Goal: Information Seeking & Learning: Learn about a topic

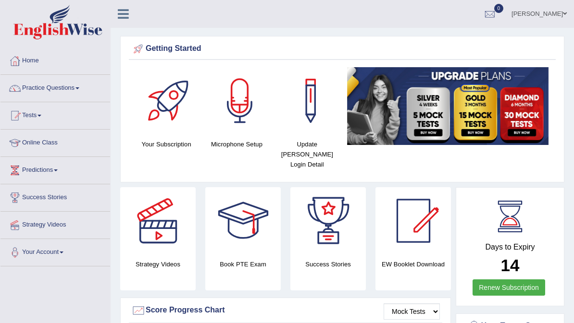
click at [24, 110] on link "Tests" at bounding box center [55, 114] width 110 height 24
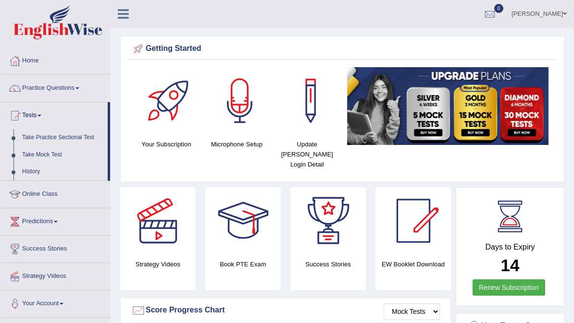
click at [47, 192] on div at bounding box center [287, 161] width 574 height 323
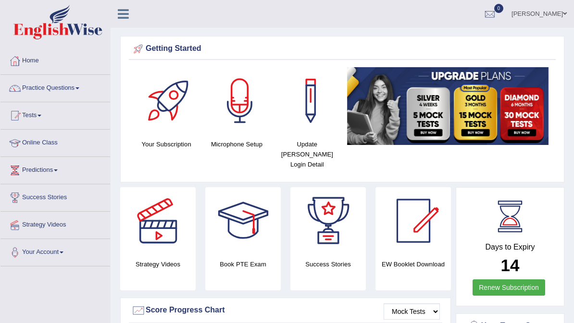
click at [47, 140] on link "Online Class" at bounding box center [55, 142] width 110 height 24
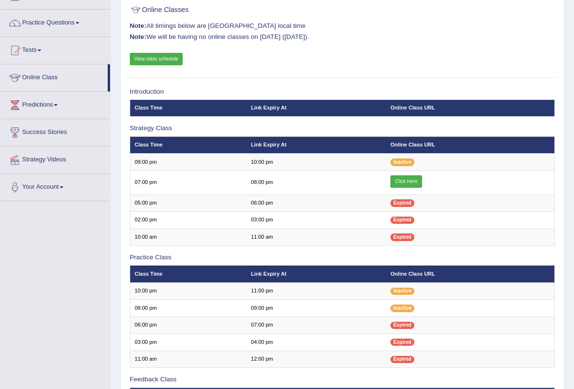
scroll to position [70, 0]
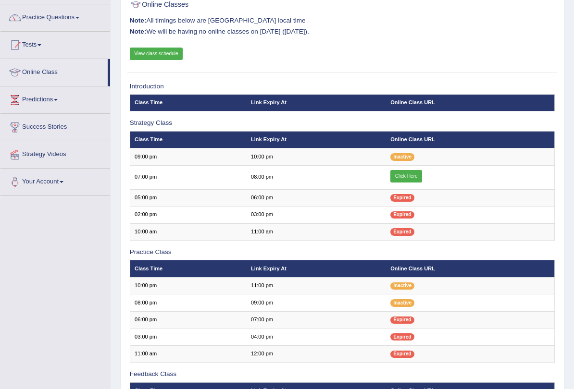
click at [412, 180] on link "Click Here" at bounding box center [406, 176] width 32 height 12
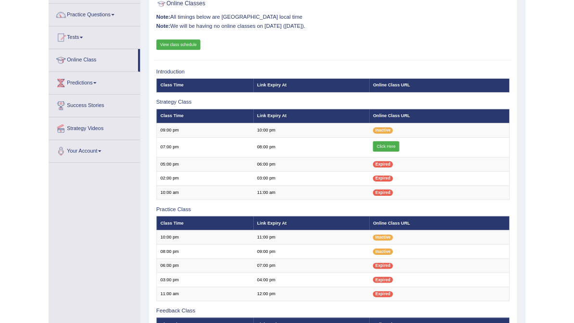
scroll to position [97, 0]
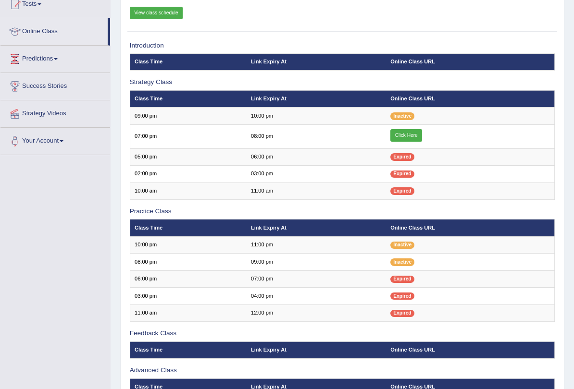
scroll to position [111, 0]
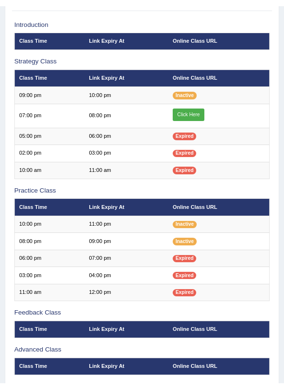
scroll to position [133, 0]
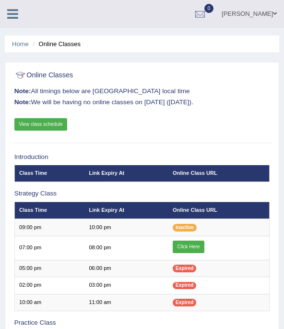
scroll to position [160, 0]
click at [63, 125] on link "View class schedule" at bounding box center [40, 124] width 53 height 12
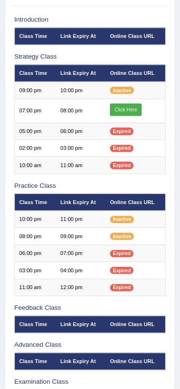
scroll to position [152, 0]
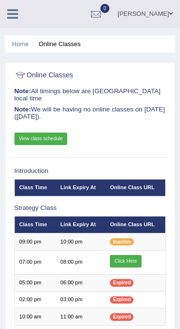
scroll to position [179, 0]
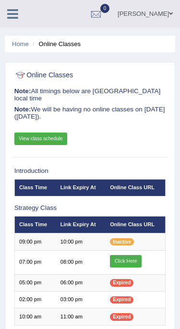
scroll to position [179, 0]
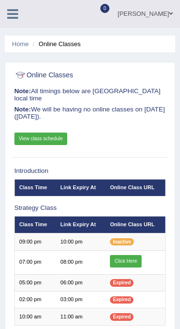
scroll to position [179, 0]
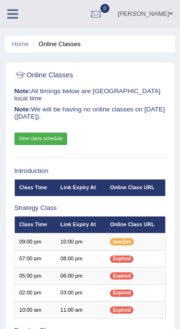
scroll to position [179, 0]
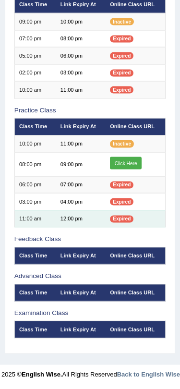
scroll to position [274, 0]
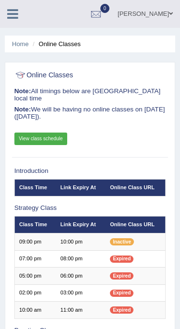
scroll to position [301, 0]
click at [11, 14] on icon at bounding box center [12, 14] width 11 height 12
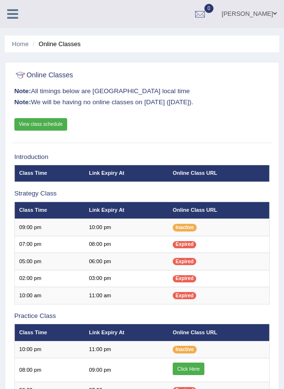
click at [54, 124] on link "View class schedule" at bounding box center [40, 124] width 53 height 12
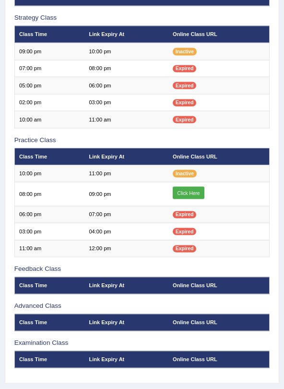
scroll to position [176, 0]
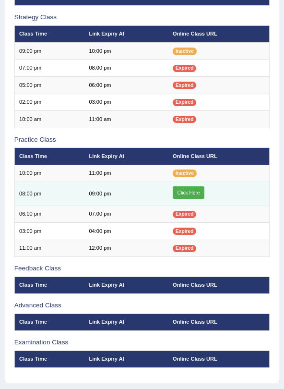
click at [197, 199] on link "Click Here" at bounding box center [189, 192] width 32 height 12
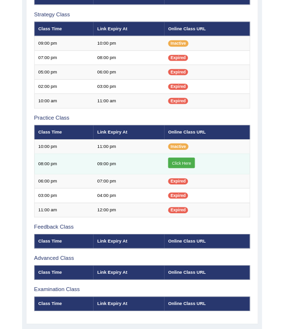
scroll to position [203, 0]
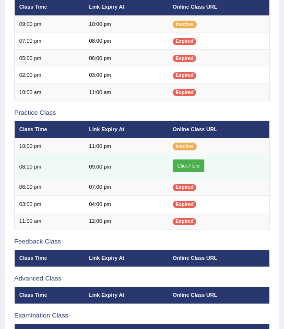
click at [198, 172] on link "Click Here" at bounding box center [189, 166] width 32 height 12
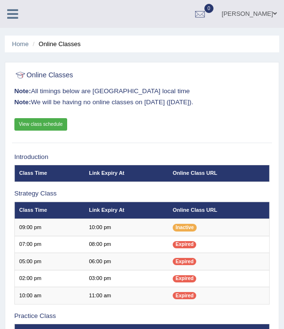
scroll to position [203, 0]
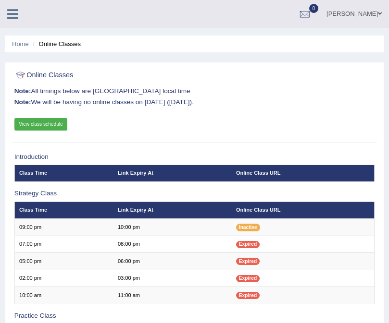
click at [34, 123] on link "View class schedule" at bounding box center [40, 124] width 53 height 12
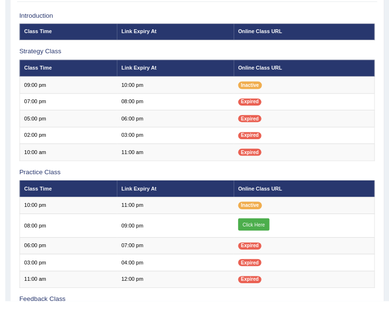
scroll to position [295, 0]
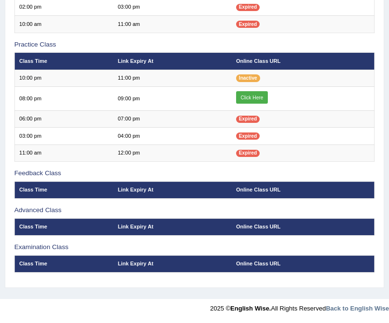
click at [118, 56] on th "Link Expiry At" at bounding box center [172, 61] width 118 height 17
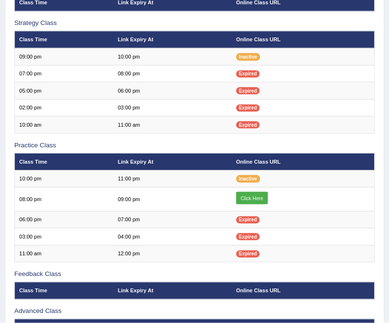
scroll to position [0, 0]
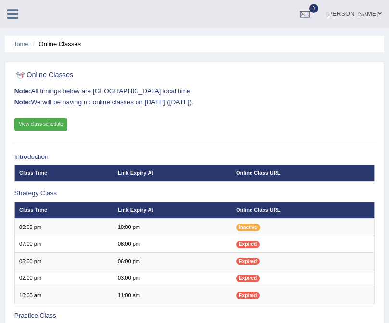
click at [14, 40] on link "Home" at bounding box center [20, 43] width 17 height 7
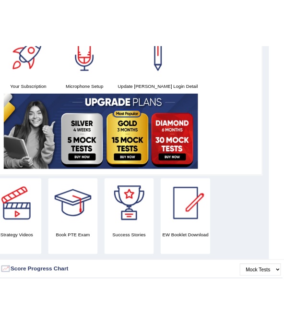
scroll to position [0, 21]
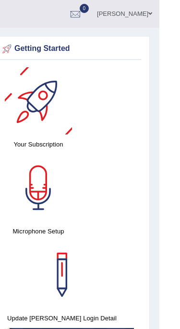
click at [97, 165] on div "Your Subscription Microphone Setup Update Pearson Login Detail" at bounding box center [70, 224] width 144 height 314
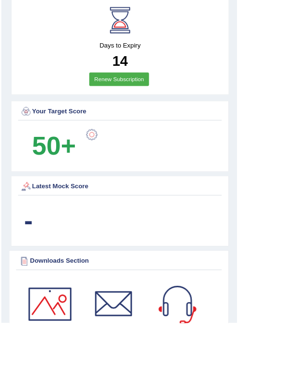
scroll to position [692, 21]
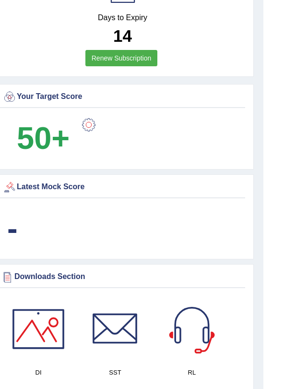
click at [150, 178] on div "Latest Mock Score -" at bounding box center [122, 217] width 263 height 86
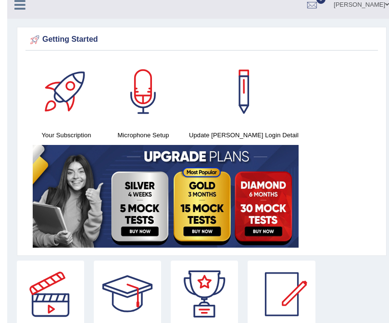
scroll to position [0, 0]
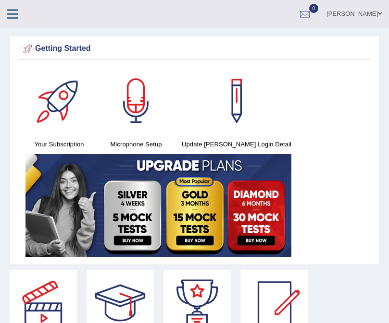
click at [13, 21] on div "Leon Toggle navigation Username: Kishonga Access Type: Online Subscription: Dia…" at bounding box center [194, 14] width 389 height 28
click at [11, 16] on icon at bounding box center [12, 14] width 11 height 12
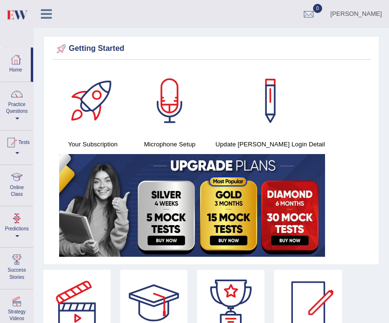
click at [11, 214] on div at bounding box center [17, 218] width 14 height 14
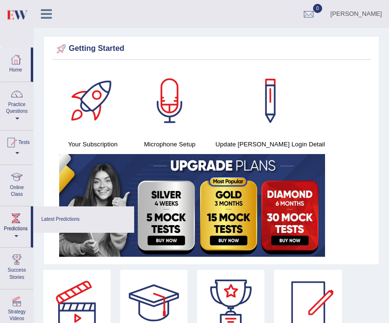
click at [11, 214] on div at bounding box center [194, 161] width 389 height 323
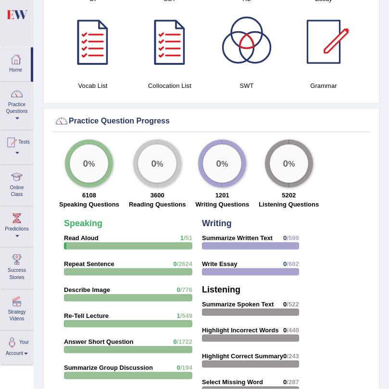
scroll to position [992, 0]
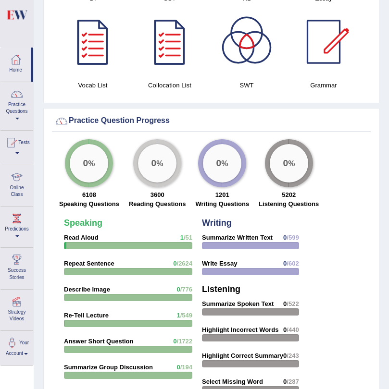
click at [228, 239] on strong "Summarize Written Text" at bounding box center [237, 237] width 71 height 7
click at [211, 175] on div "0 %" at bounding box center [222, 163] width 38 height 38
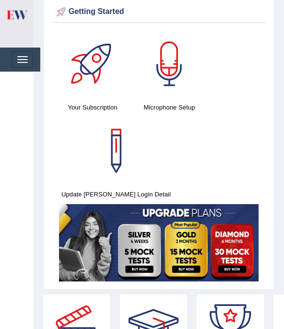
scroll to position [0, 0]
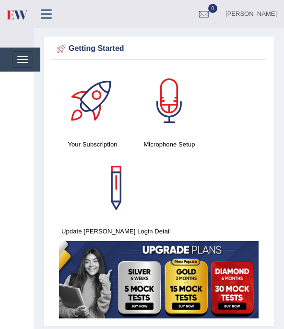
click at [170, 107] on div at bounding box center [169, 100] width 67 height 67
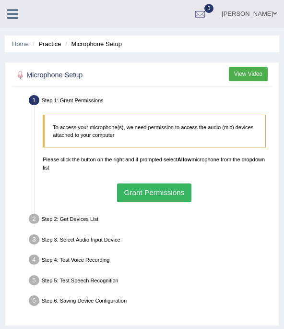
click at [10, 15] on icon at bounding box center [12, 14] width 11 height 12
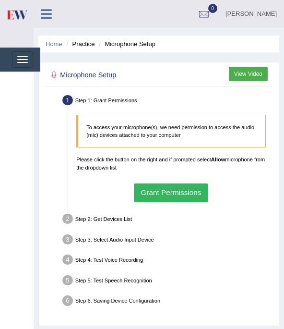
click at [46, 15] on icon at bounding box center [46, 14] width 11 height 12
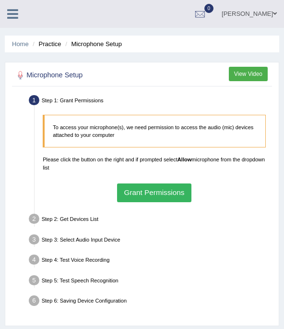
click at [52, 43] on li "Practice" at bounding box center [45, 43] width 31 height 9
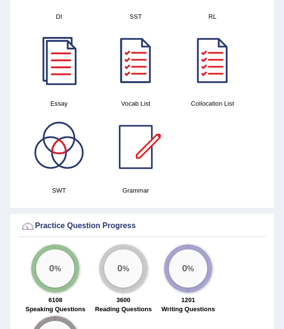
scroll to position [1047, 0]
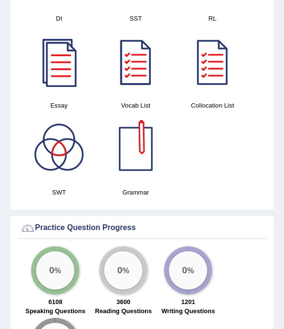
click at [136, 160] on div at bounding box center [135, 148] width 67 height 67
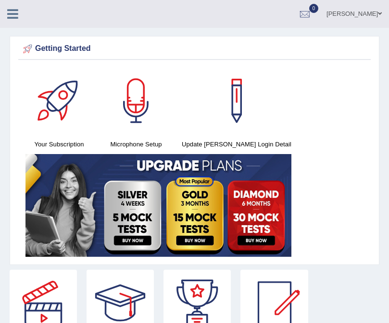
click at [7, 12] on icon at bounding box center [12, 14] width 11 height 12
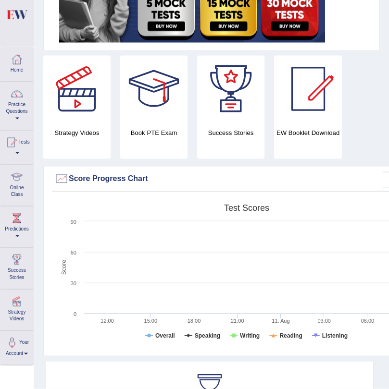
scroll to position [215, 0]
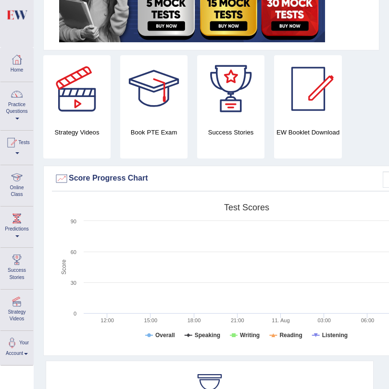
click at [14, 181] on div at bounding box center [17, 177] width 14 height 14
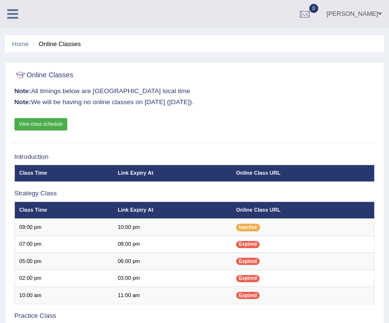
click at [57, 123] on link "View class schedule" at bounding box center [40, 124] width 53 height 12
